Goal: Information Seeking & Learning: Learn about a topic

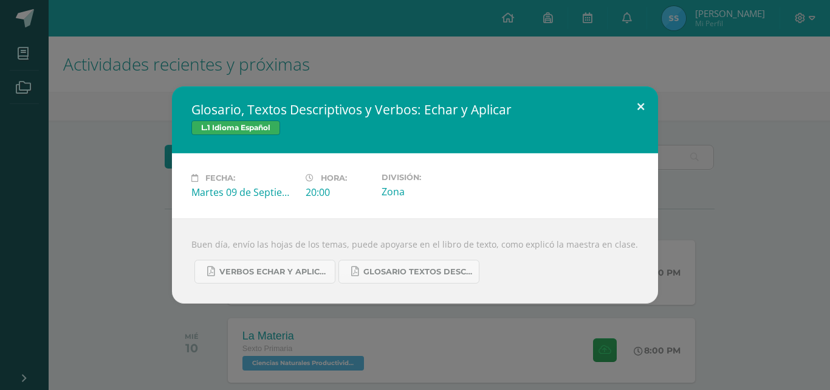
click at [641, 110] on button at bounding box center [641, 106] width 35 height 41
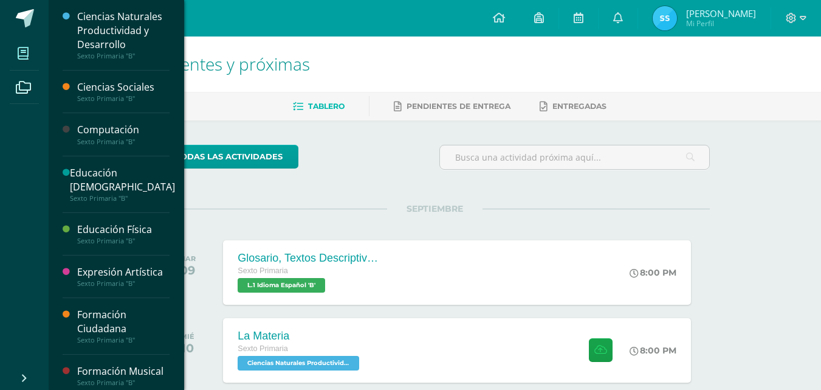
click at [19, 61] on span at bounding box center [23, 53] width 27 height 27
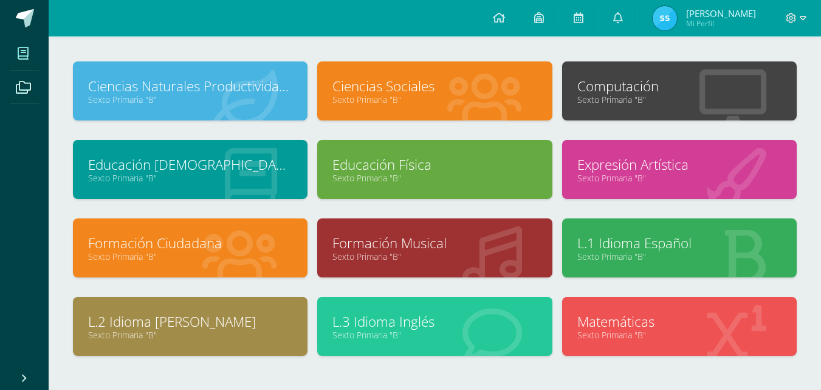
scroll to position [56, 0]
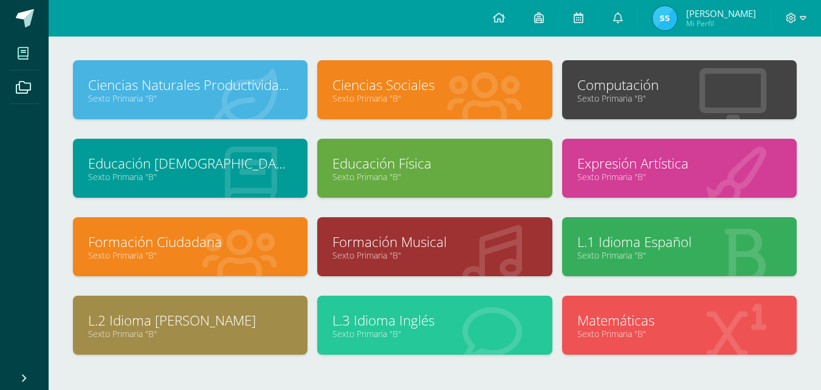
click at [286, 233] on link "Formación Ciudadana" at bounding box center [190, 241] width 204 height 19
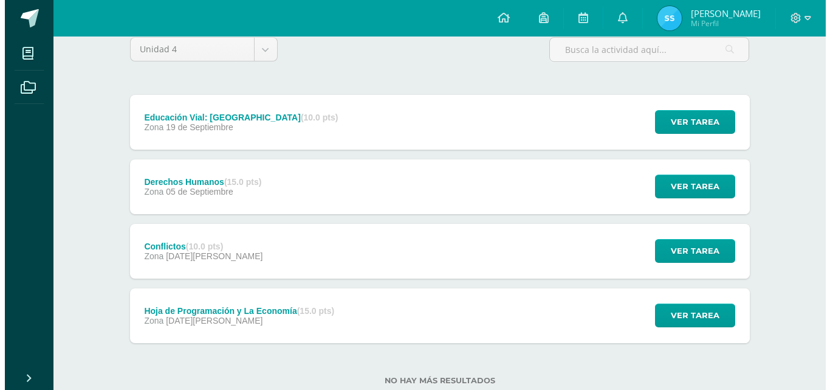
scroll to position [108, 0]
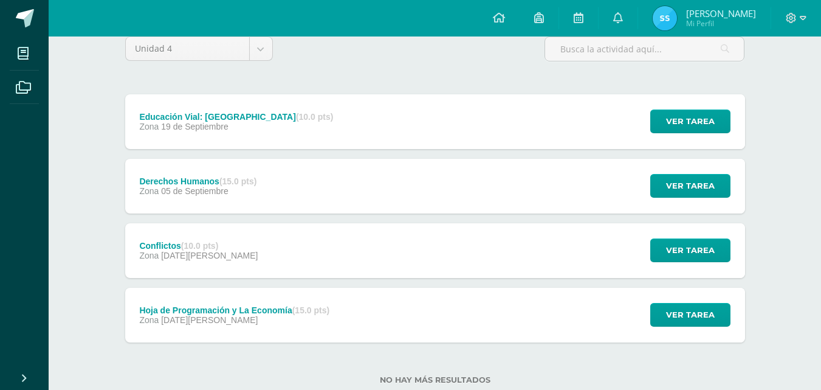
click at [382, 192] on div "Derechos Humanos (15.0 pts) Zona [DATE][GEOGRAPHIC_DATA] Ver tarea Derechos Hum…" at bounding box center [435, 186] width 620 height 55
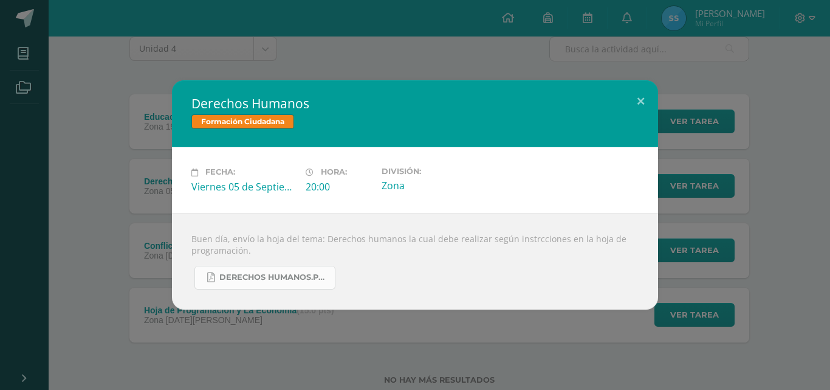
click at [300, 281] on span "Derechos Humanos.pdf" at bounding box center [273, 277] width 109 height 10
click at [643, 101] on button at bounding box center [641, 100] width 35 height 41
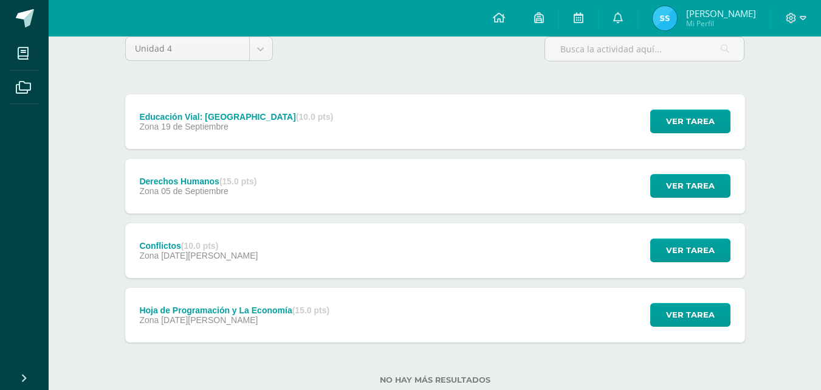
click at [490, 124] on div "Educación Vial: El Pasajero (10.0 pts) Zona 19 de Septiembre Ver tarea Educació…" at bounding box center [435, 121] width 620 height 55
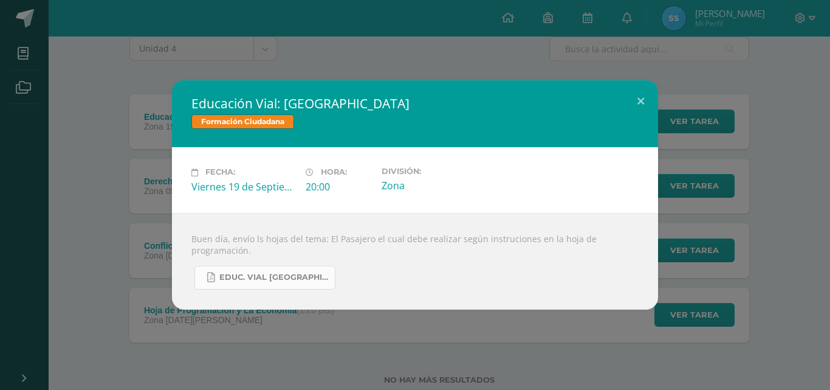
click at [293, 278] on span "Educ. Vial El Pasajero.pdf" at bounding box center [273, 277] width 109 height 10
click at [637, 100] on button at bounding box center [641, 100] width 35 height 41
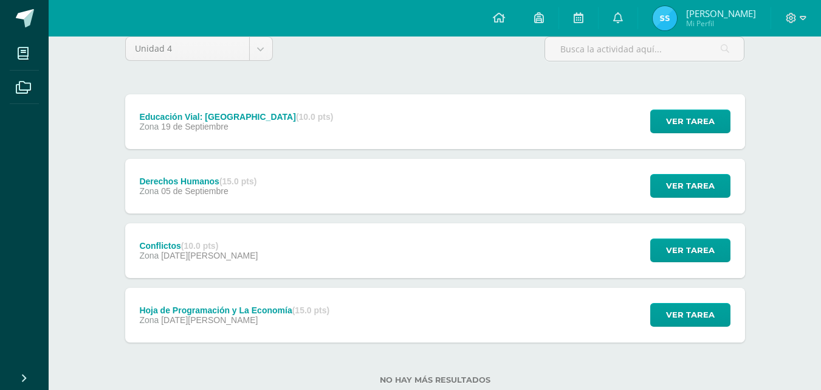
click at [428, 323] on div "Hoja de Programación y La Economía (15.0 pts) Zona 08 de Agosto Ver tarea Hoja …" at bounding box center [435, 315] width 620 height 55
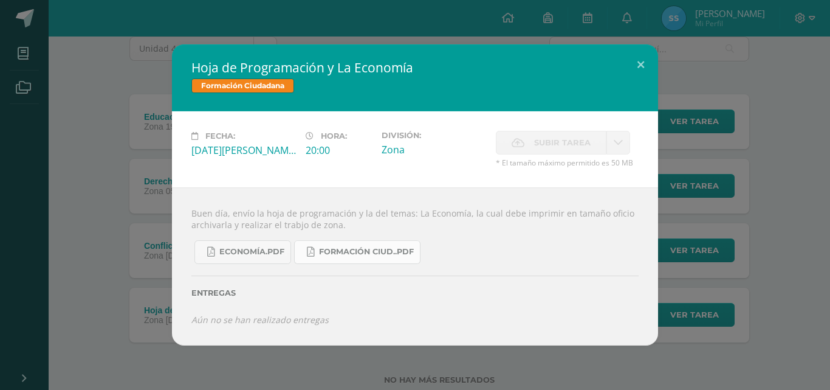
click at [310, 261] on link "Formación Ciud..pdf" at bounding box center [357, 252] width 126 height 24
click at [643, 62] on button at bounding box center [641, 64] width 35 height 41
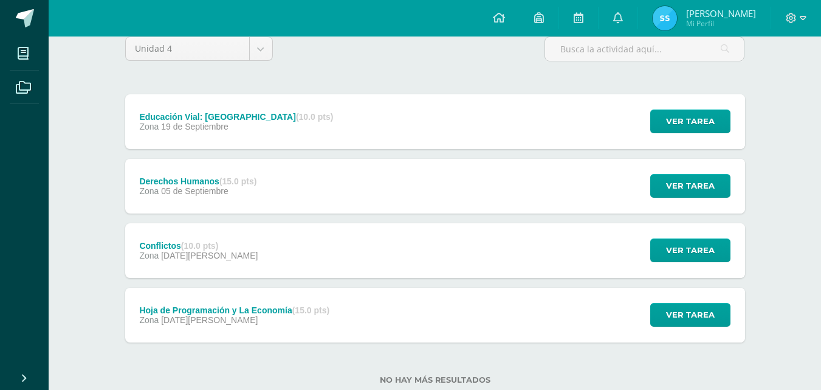
click at [444, 120] on div "Educación Vial: El Pasajero (10.0 pts) Zona 19 de Septiembre Ver tarea Educació…" at bounding box center [435, 121] width 620 height 55
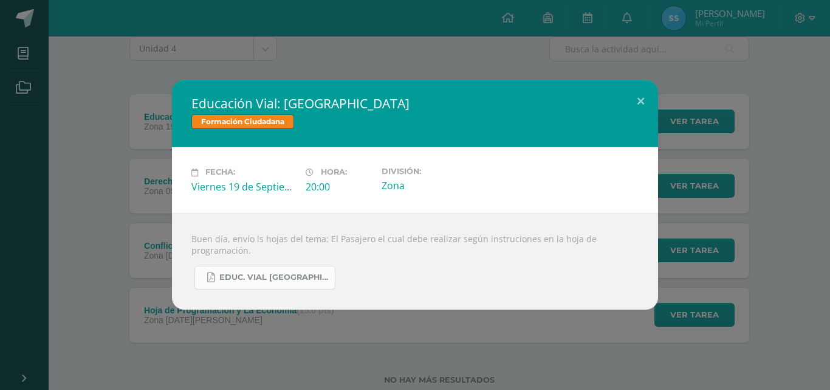
click at [280, 281] on span "Educ. Vial El Pasajero.pdf" at bounding box center [273, 277] width 109 height 10
